Goal: Task Accomplishment & Management: Use online tool/utility

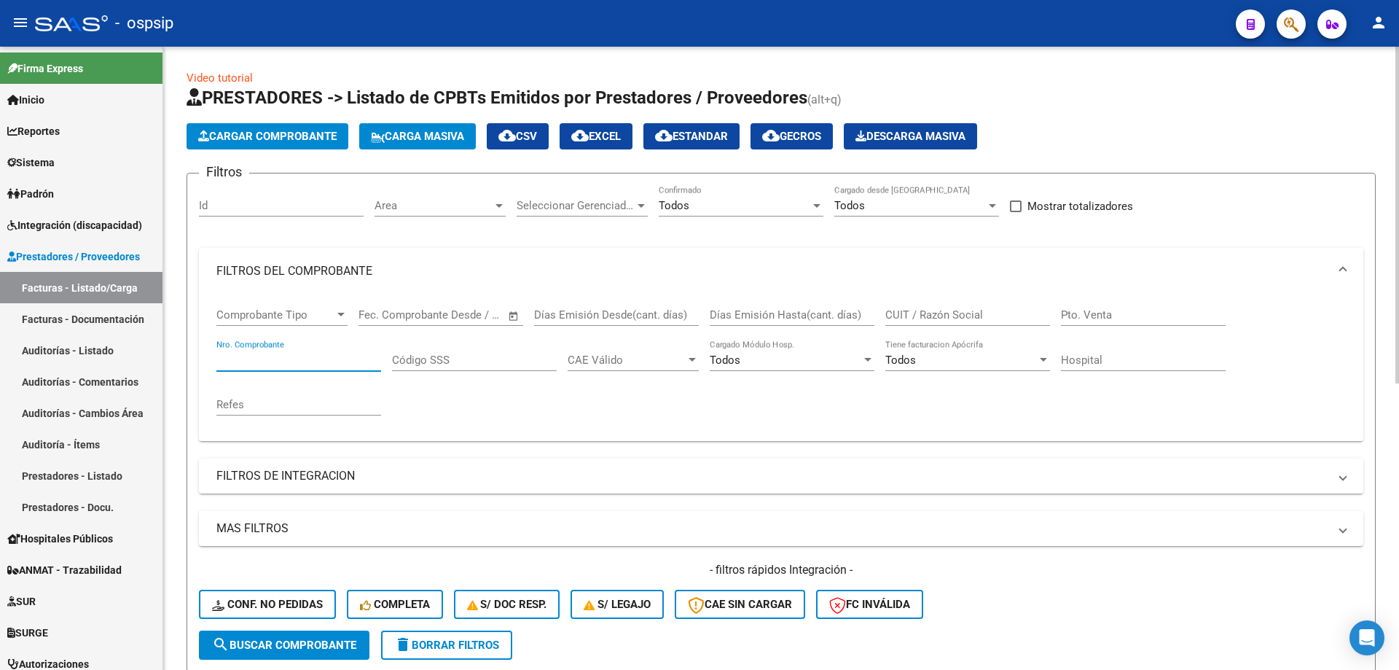
click at [305, 353] on input "Nro. Comprobante" at bounding box center [298, 359] width 165 height 13
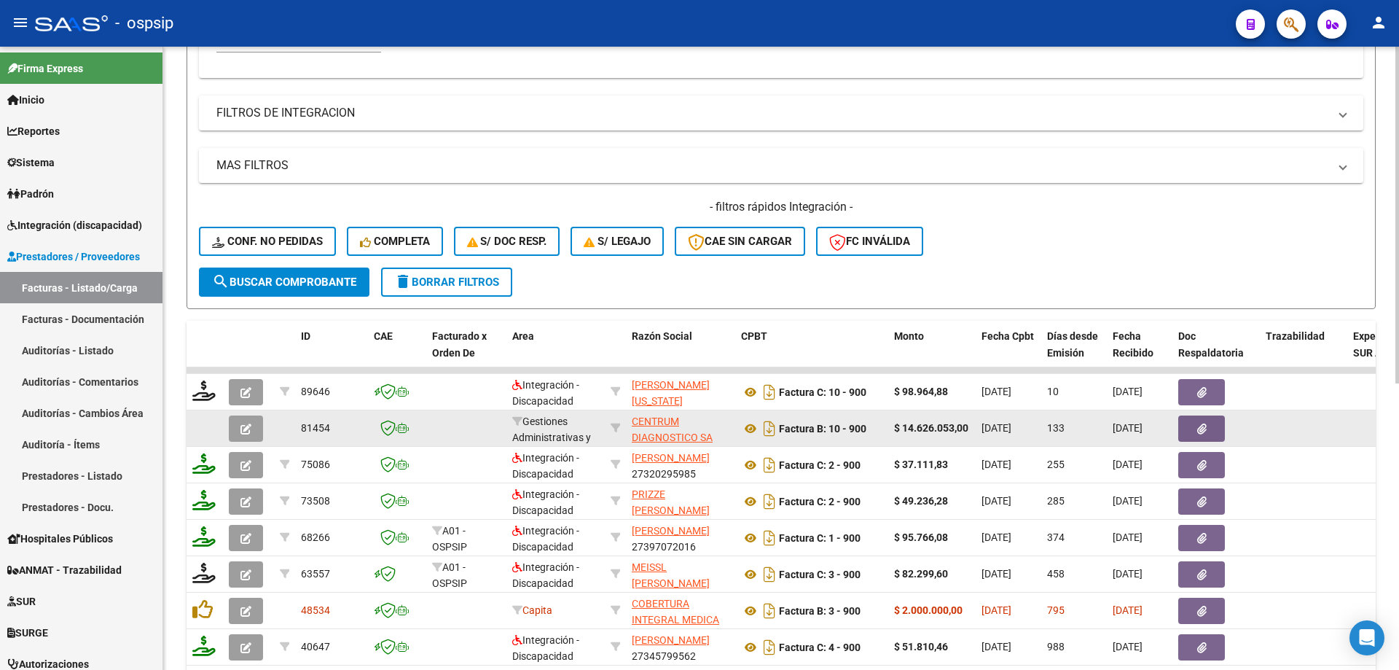
scroll to position [364, 0]
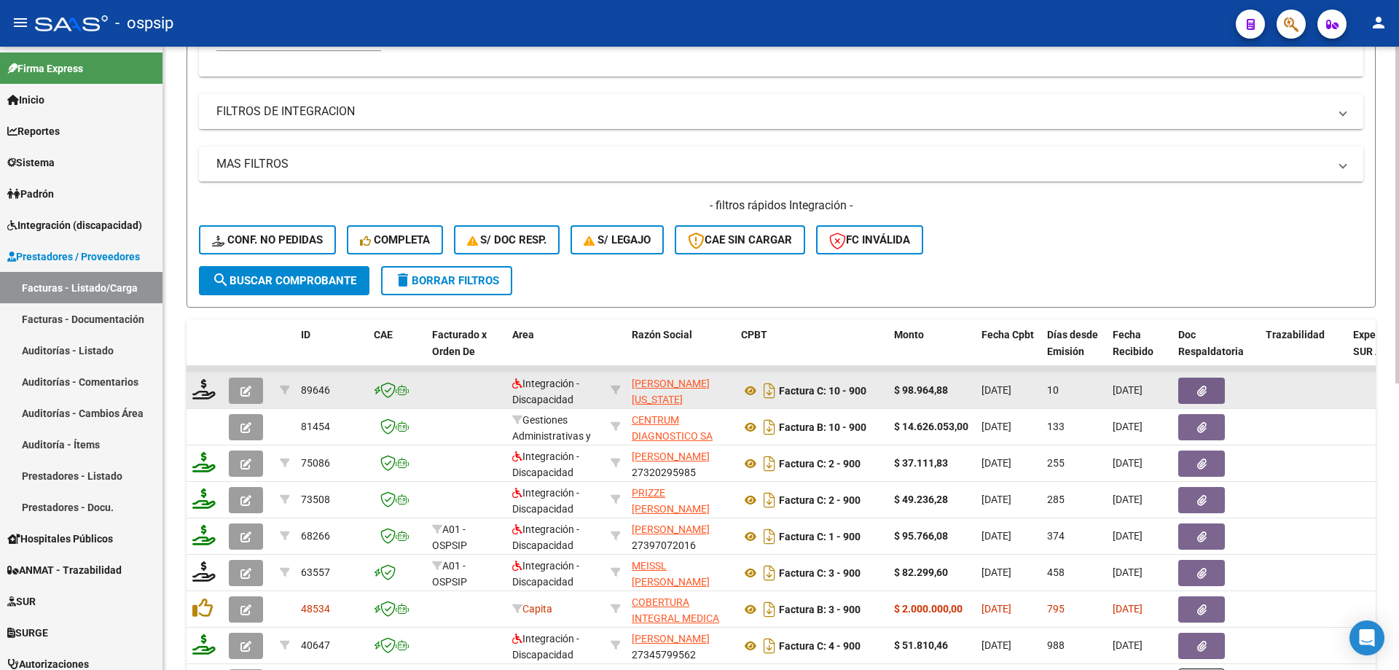
type input "900"
click at [246, 392] on icon "button" at bounding box center [245, 390] width 11 height 11
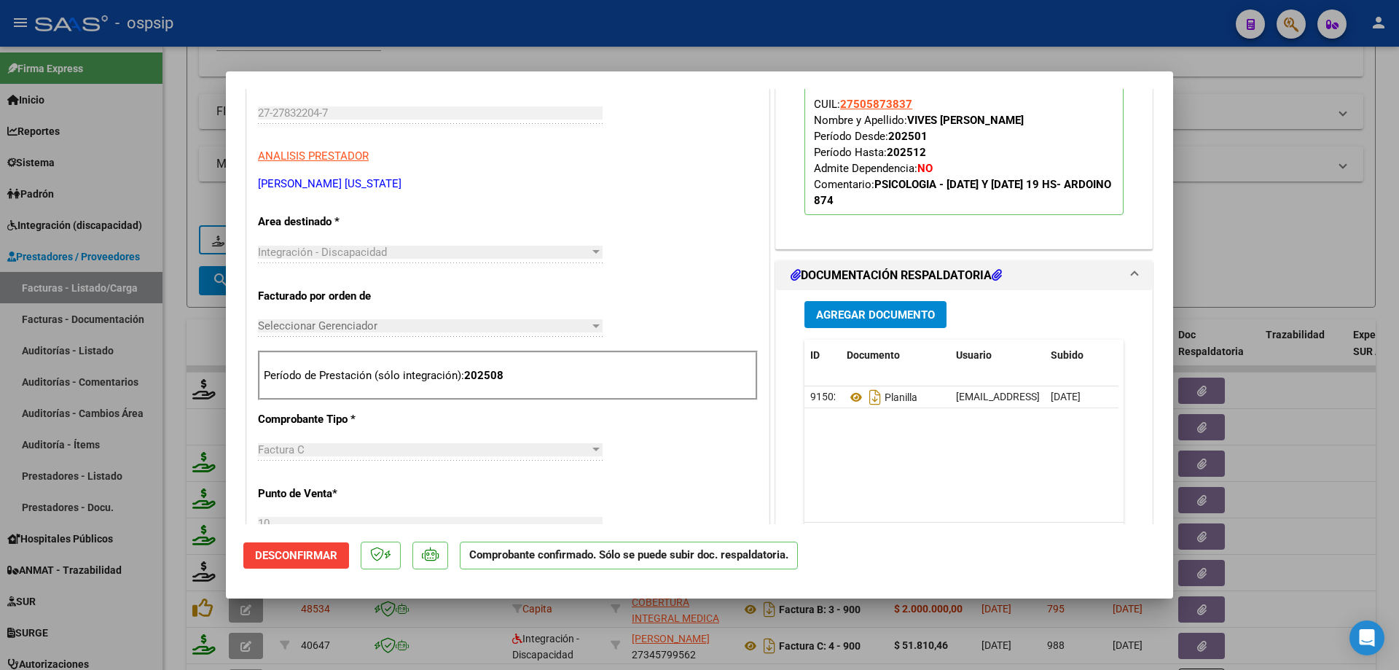
scroll to position [219, 0]
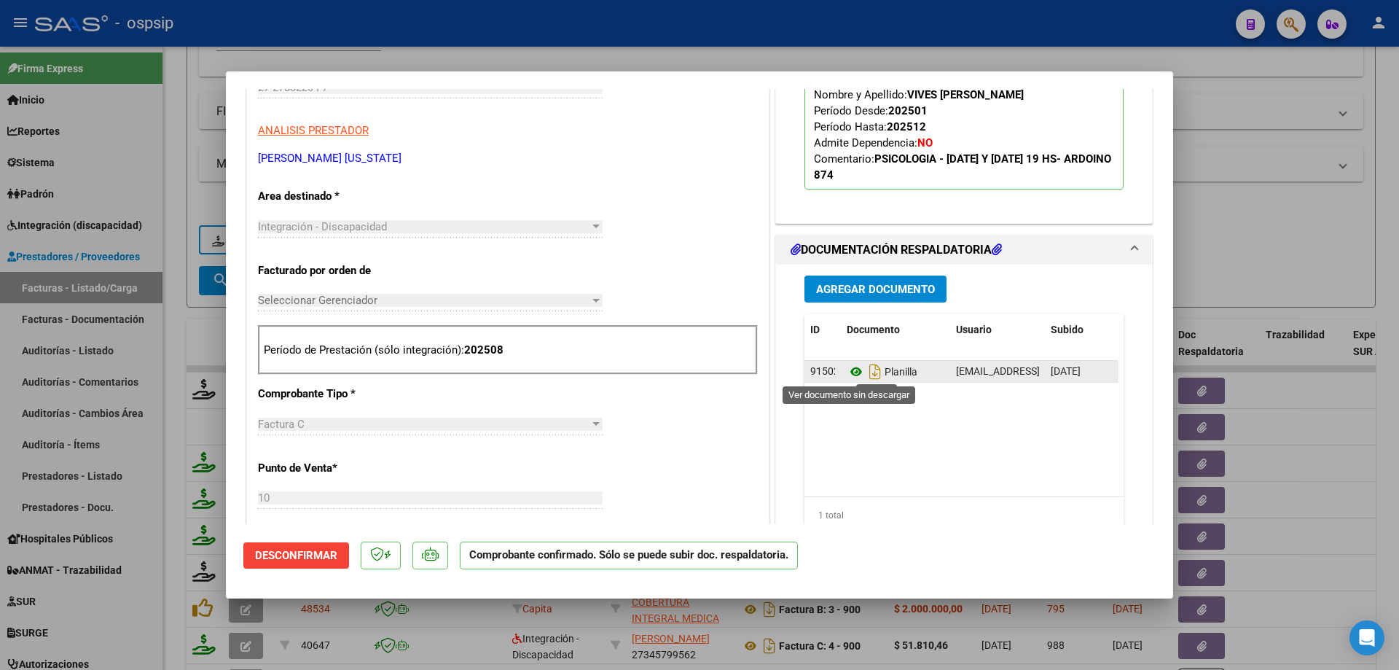
click at [847, 374] on icon at bounding box center [856, 371] width 19 height 17
click at [1259, 249] on div at bounding box center [699, 335] width 1399 height 670
type input "$ 0,00"
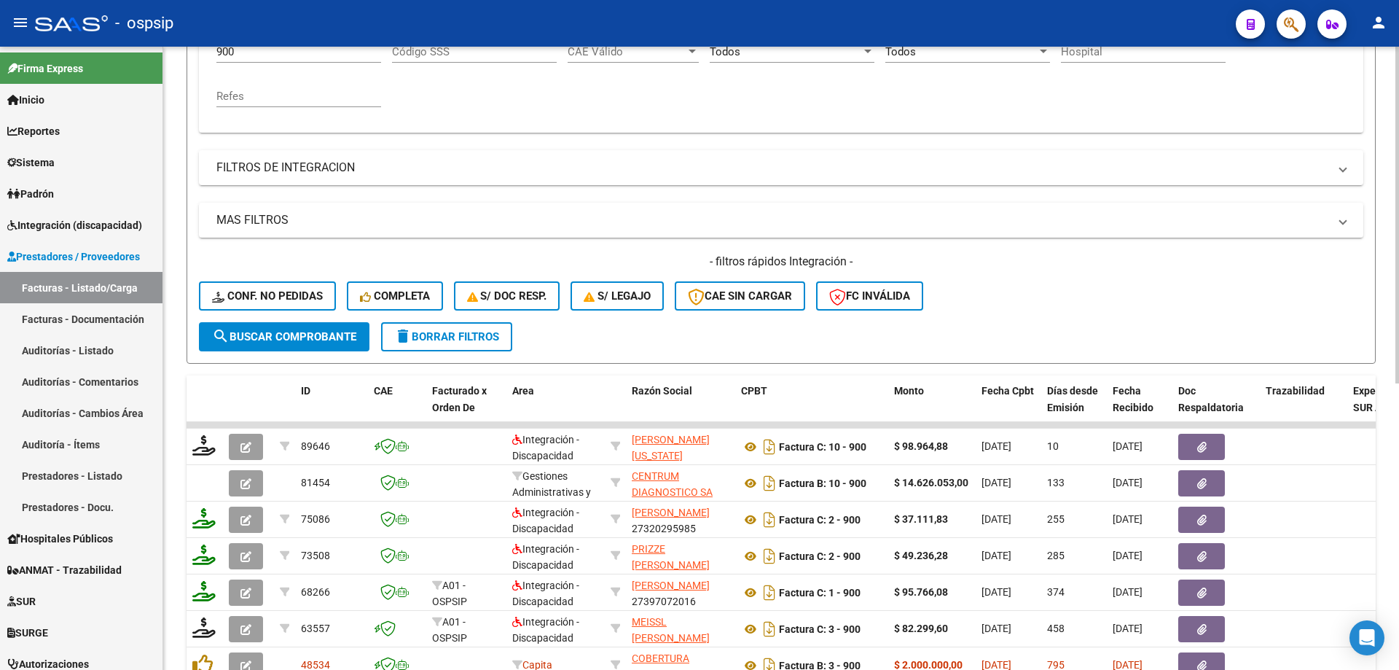
scroll to position [146, 0]
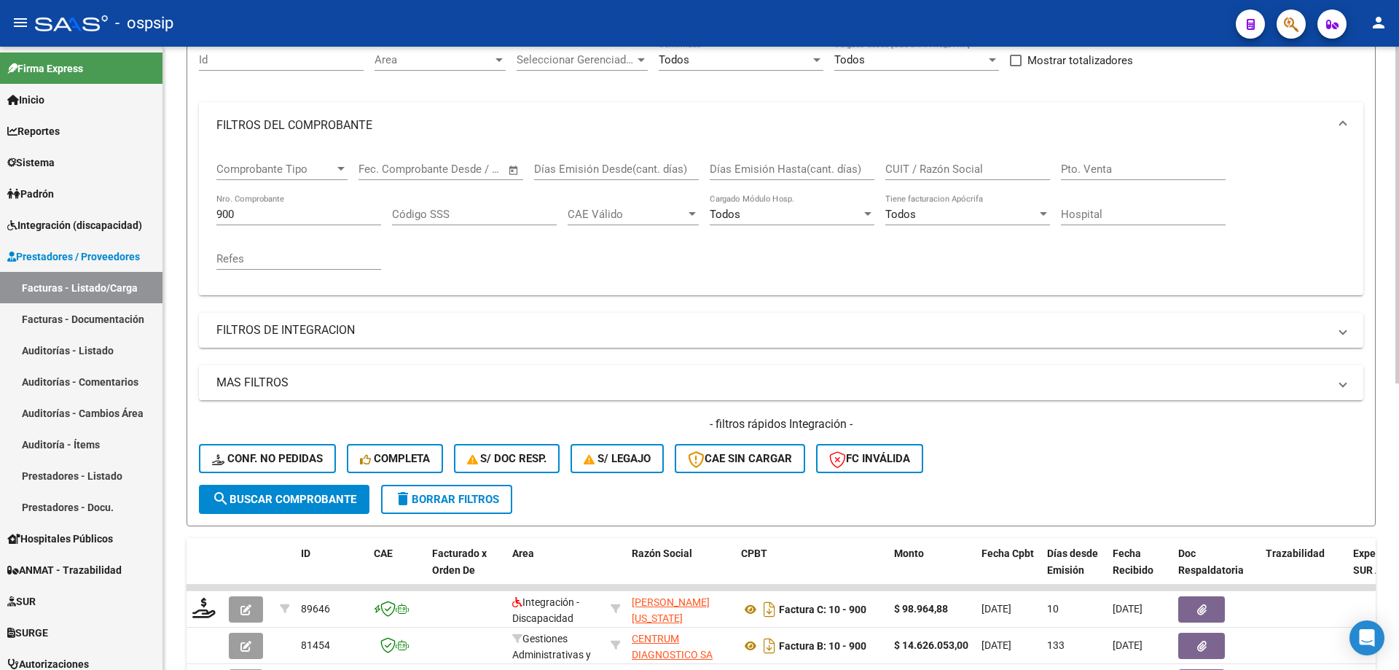
click at [275, 213] on input "900" at bounding box center [298, 214] width 165 height 13
type input "9"
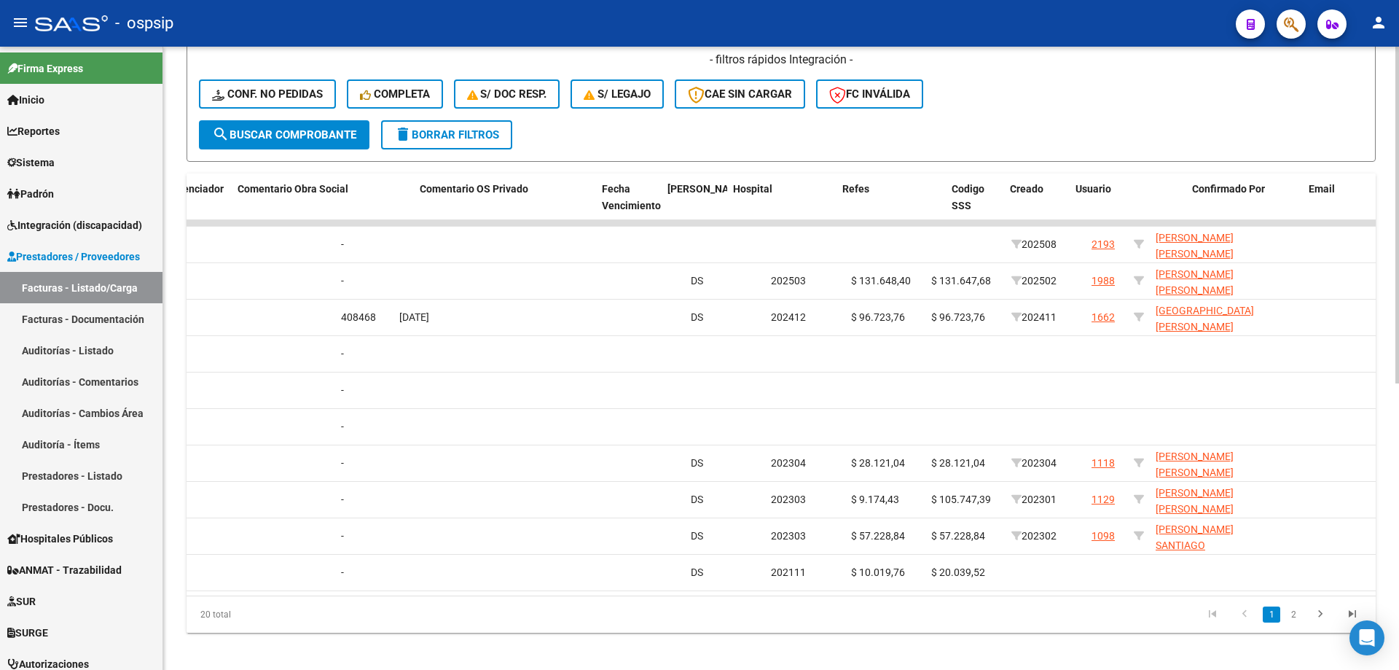
scroll to position [0, 2567]
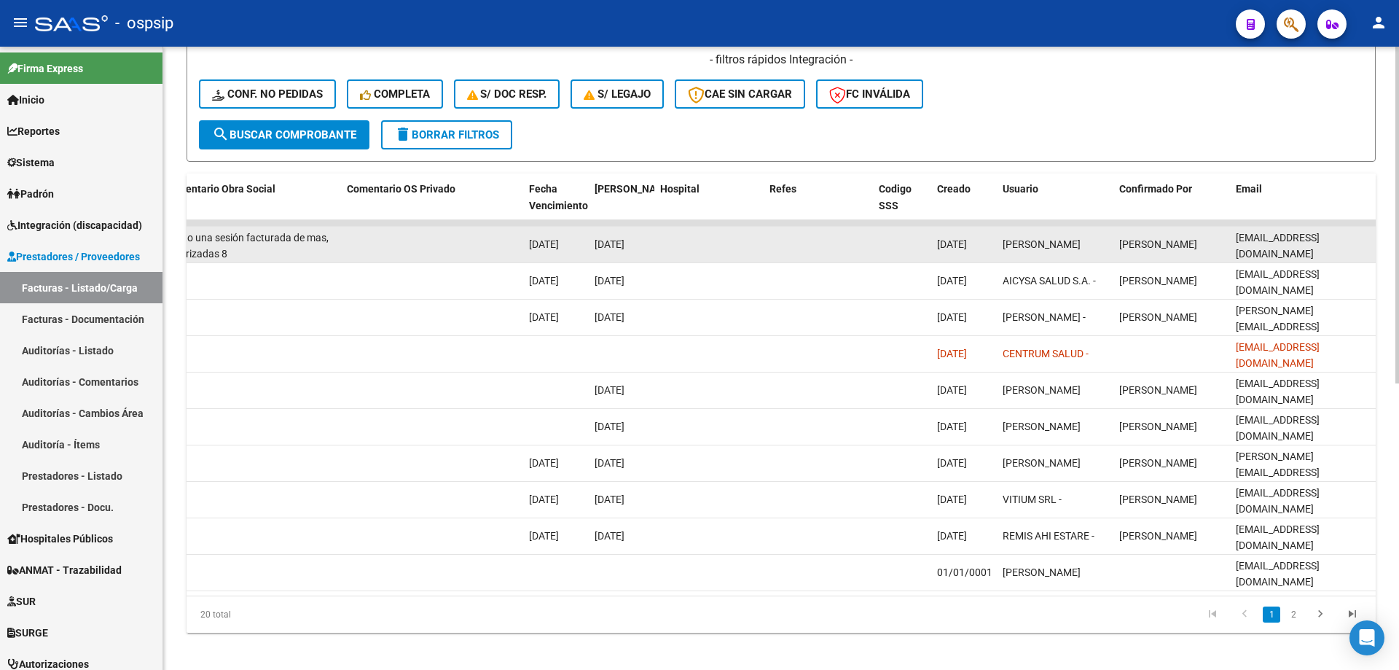
type input "707"
drag, startPoint x: 1231, startPoint y: 245, endPoint x: 1359, endPoint y: 242, distance: 128.3
click at [1359, 242] on datatable-body-cell "[EMAIL_ADDRESS][DOMAIN_NAME]" at bounding box center [1303, 245] width 146 height 36
copy span "[EMAIL_ADDRESS][DOMAIN_NAME]"
